Goal: Find specific page/section: Find specific page/section

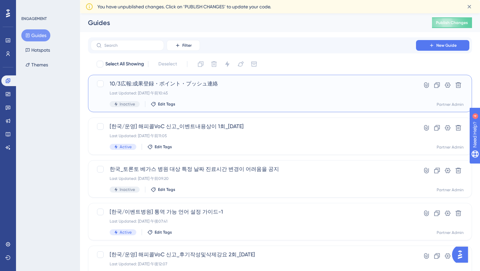
click at [344, 93] on div "Last Updated: 2025年10月02日 午前10:45" at bounding box center [253, 92] width 287 height 5
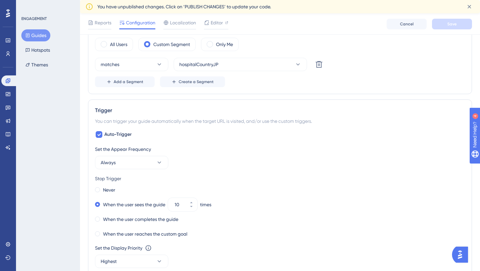
scroll to position [153, 0]
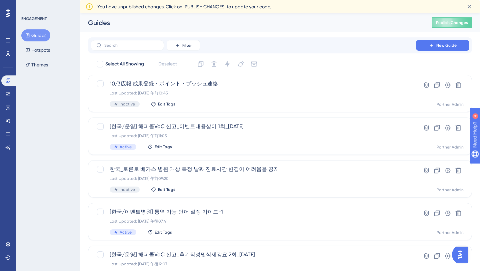
scroll to position [247, 0]
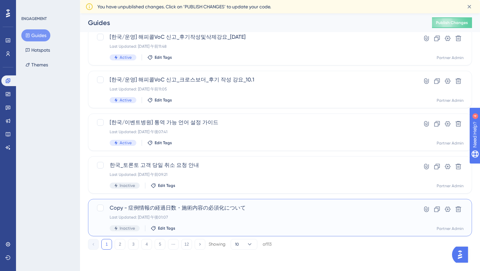
click at [234, 212] on div "Copy - 症例情報の経過日数・施術内容の必須化について Last Updated: 2025年10月02日 午後01:07 Inactive Edit T…" at bounding box center [253, 217] width 287 height 27
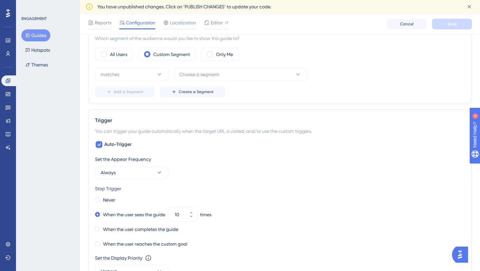
scroll to position [445, 0]
